Goal: Information Seeking & Learning: Find specific page/section

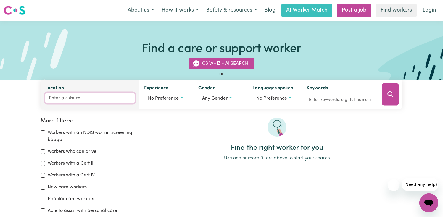
click at [95, 101] on input "Location" at bounding box center [89, 98] width 89 height 11
type input "r"
click at [117, 98] on input "Location" at bounding box center [89, 98] width 89 height 11
type input "t"
type input "randwick"
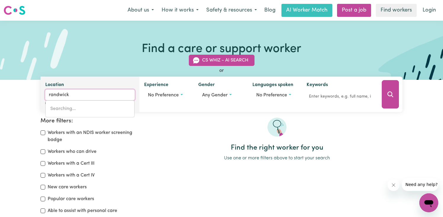
type input "[GEOGRAPHIC_DATA], [GEOGRAPHIC_DATA], 2031"
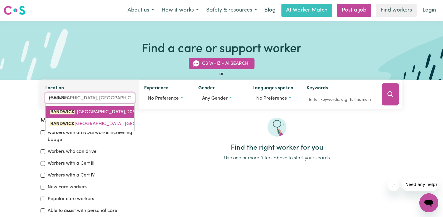
click at [77, 109] on link "[GEOGRAPHIC_DATA] , [GEOGRAPHIC_DATA], 2031" at bounding box center [90, 112] width 89 height 12
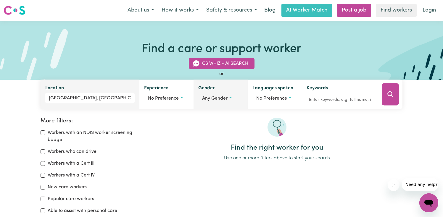
click at [217, 105] on div "Gender Any gender" at bounding box center [220, 94] width 54 height 29
click at [215, 97] on span "Any gender" at bounding box center [214, 98] width 25 height 5
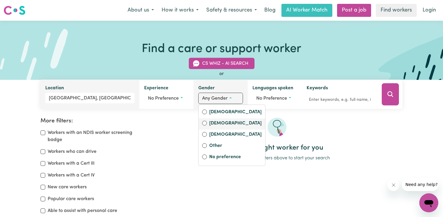
click at [213, 123] on label "[DEMOGRAPHIC_DATA]" at bounding box center [235, 124] width 52 height 8
click at [207, 123] on input "[DEMOGRAPHIC_DATA]" at bounding box center [204, 123] width 5 height 5
radio input "true"
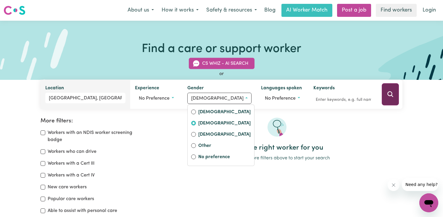
click at [397, 93] on button "Search" at bounding box center [389, 94] width 17 height 22
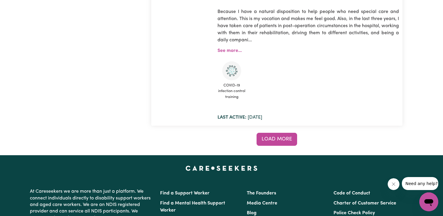
scroll to position [5033, 0]
